Goal: Communication & Community: Connect with others

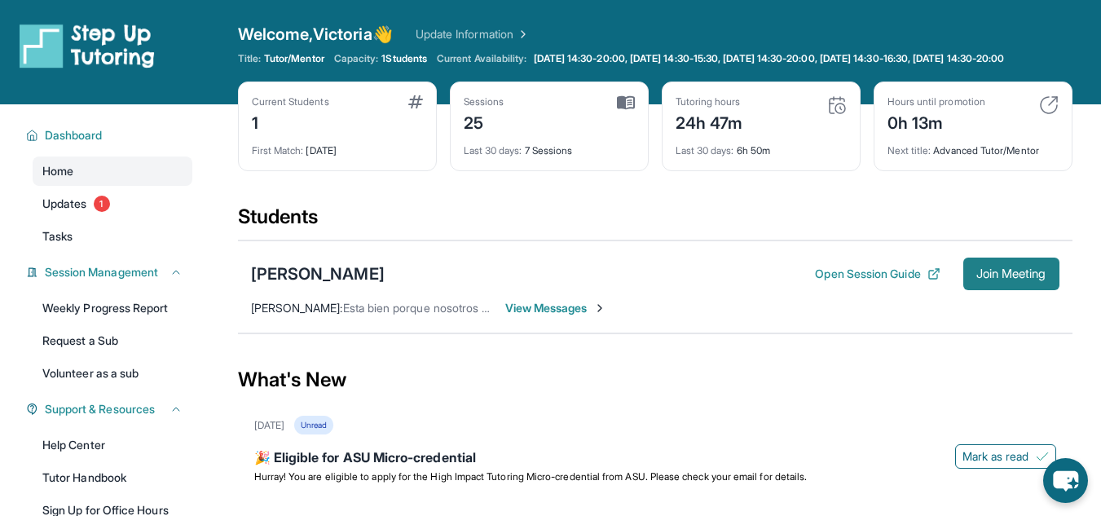
click at [995, 279] on span "Join Meeting" at bounding box center [1012, 274] width 70 height 10
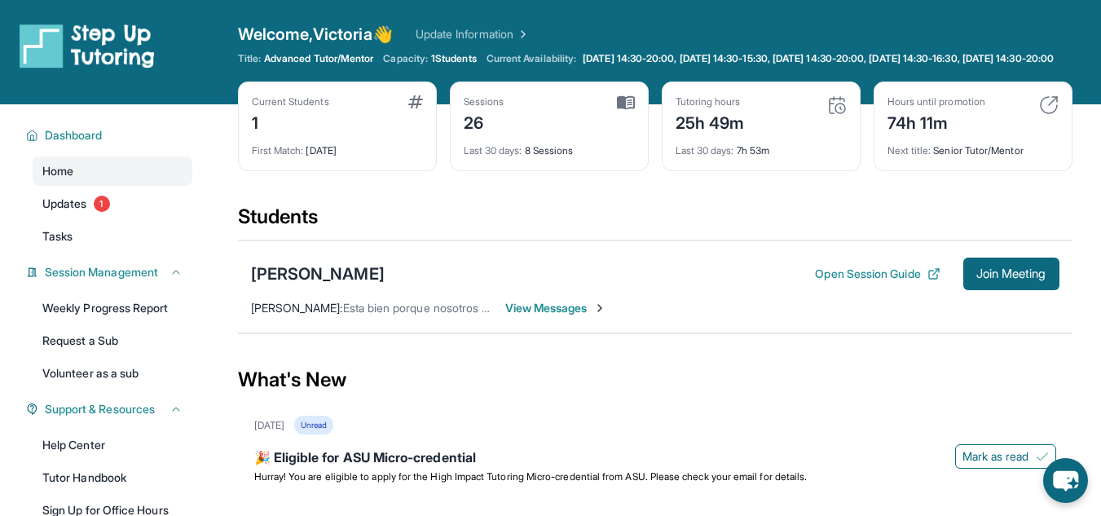
click at [604, 204] on div "Current Students 1 First Match : [DATE] Sessions 26 Last 30 days : 8 Sessions T…" at bounding box center [655, 143] width 835 height 122
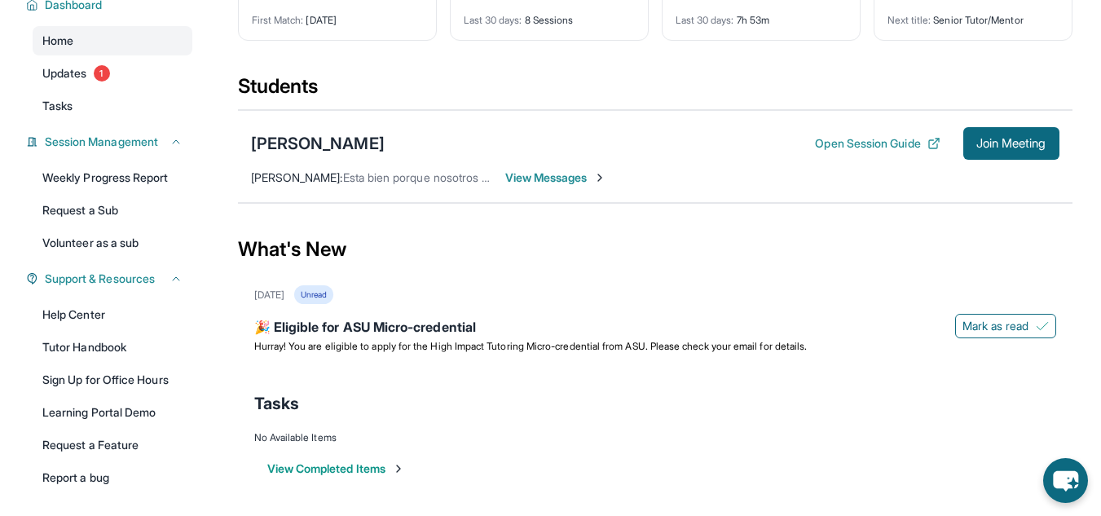
scroll to position [201, 0]
